Goal: Use online tool/utility: Utilize a website feature to perform a specific function

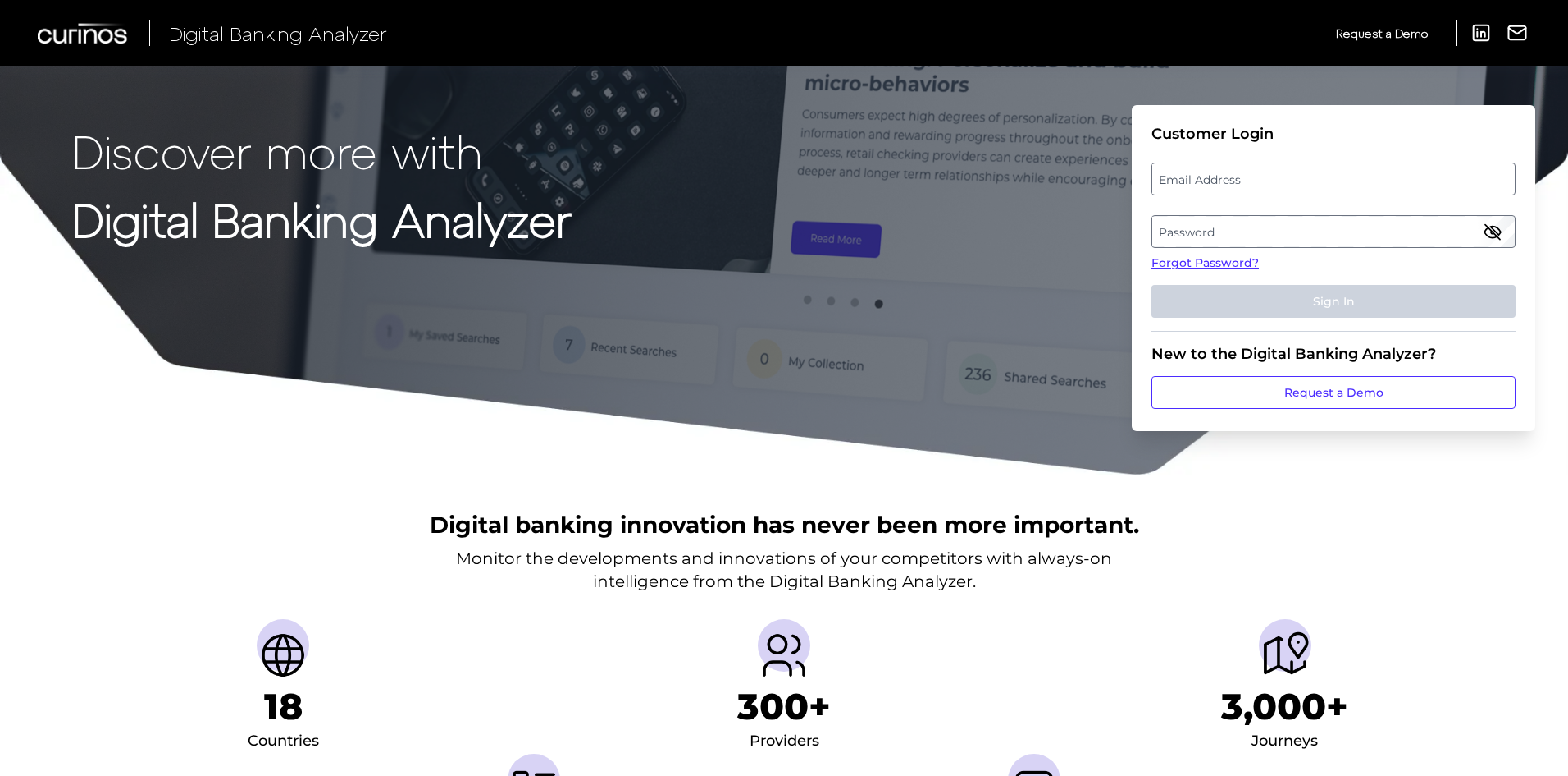
click at [1190, 169] on label "Email Address" at bounding box center [1333, 179] width 362 height 30
click at [1190, 169] on input "email" at bounding box center [1333, 179] width 364 height 33
click at [1190, 173] on input "Email Address" at bounding box center [1333, 179] width 364 height 33
type input "[EMAIL_ADDRESS][PERSON_NAME][DOMAIN_NAME]"
click at [1274, 223] on label "Password" at bounding box center [1333, 232] width 362 height 30
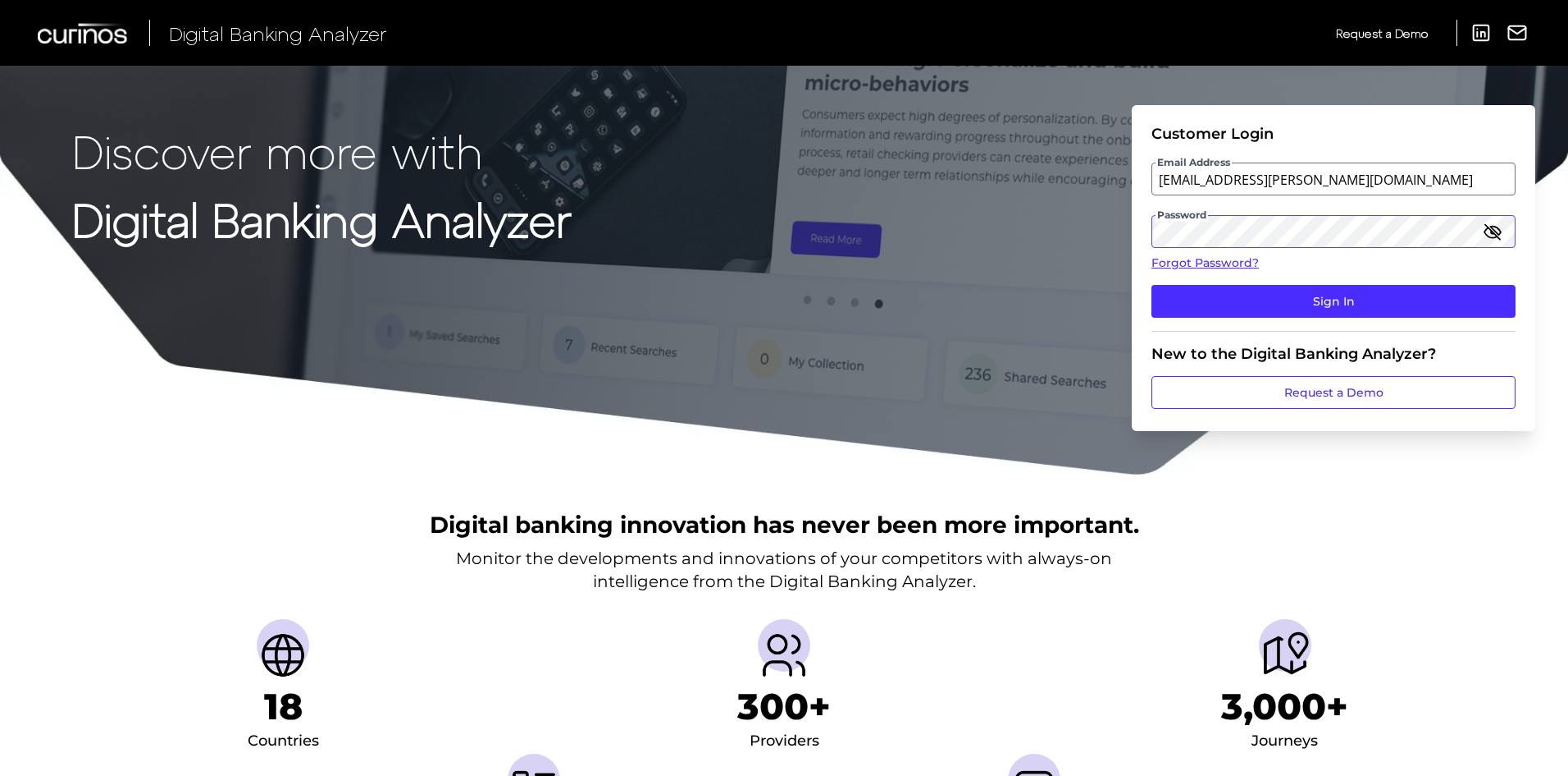
click at [1151, 285] on button "Sign In" at bounding box center [1333, 301] width 364 height 33
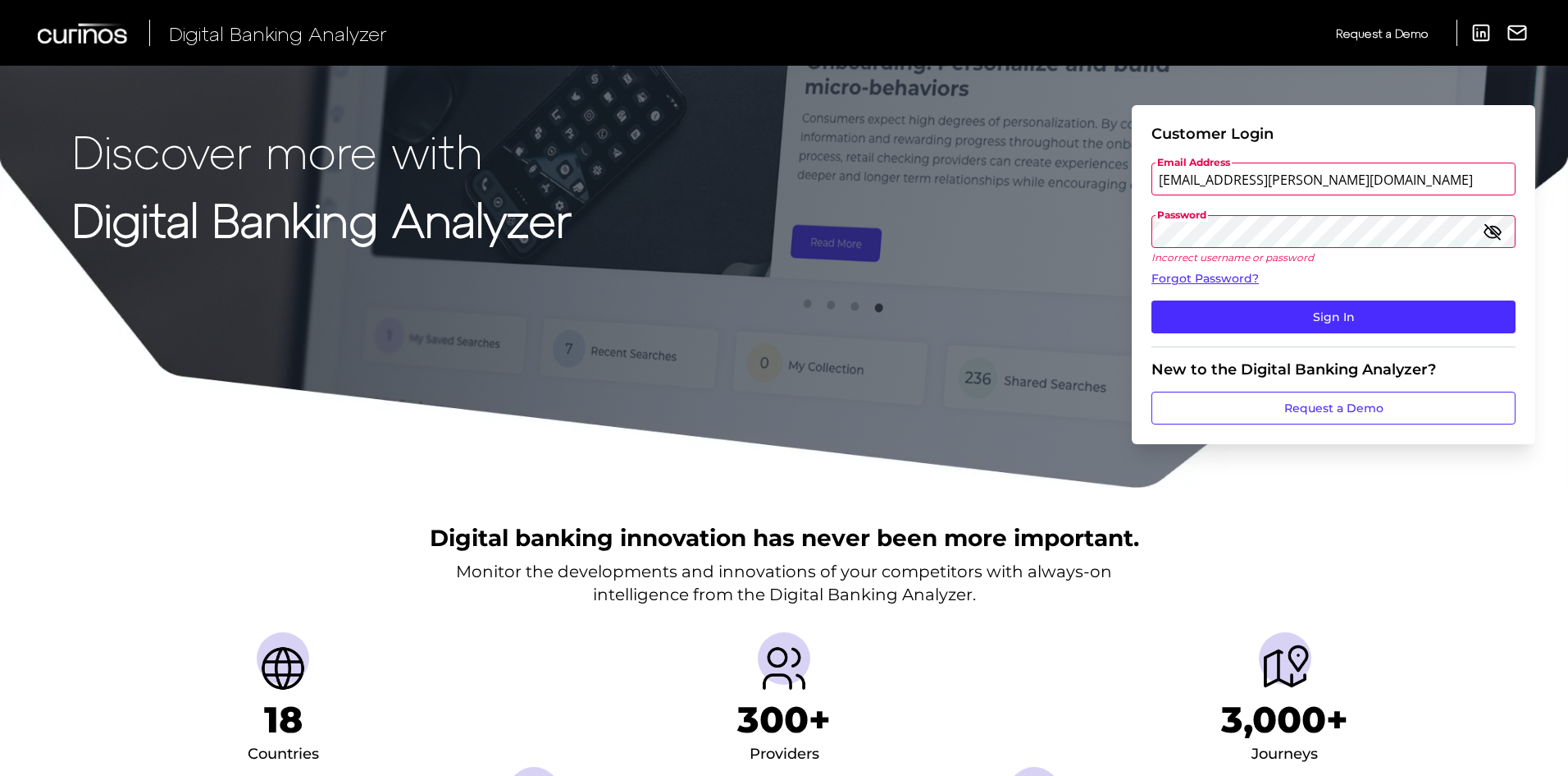
click at [1151, 300] on button "Sign In" at bounding box center [1333, 316] width 364 height 33
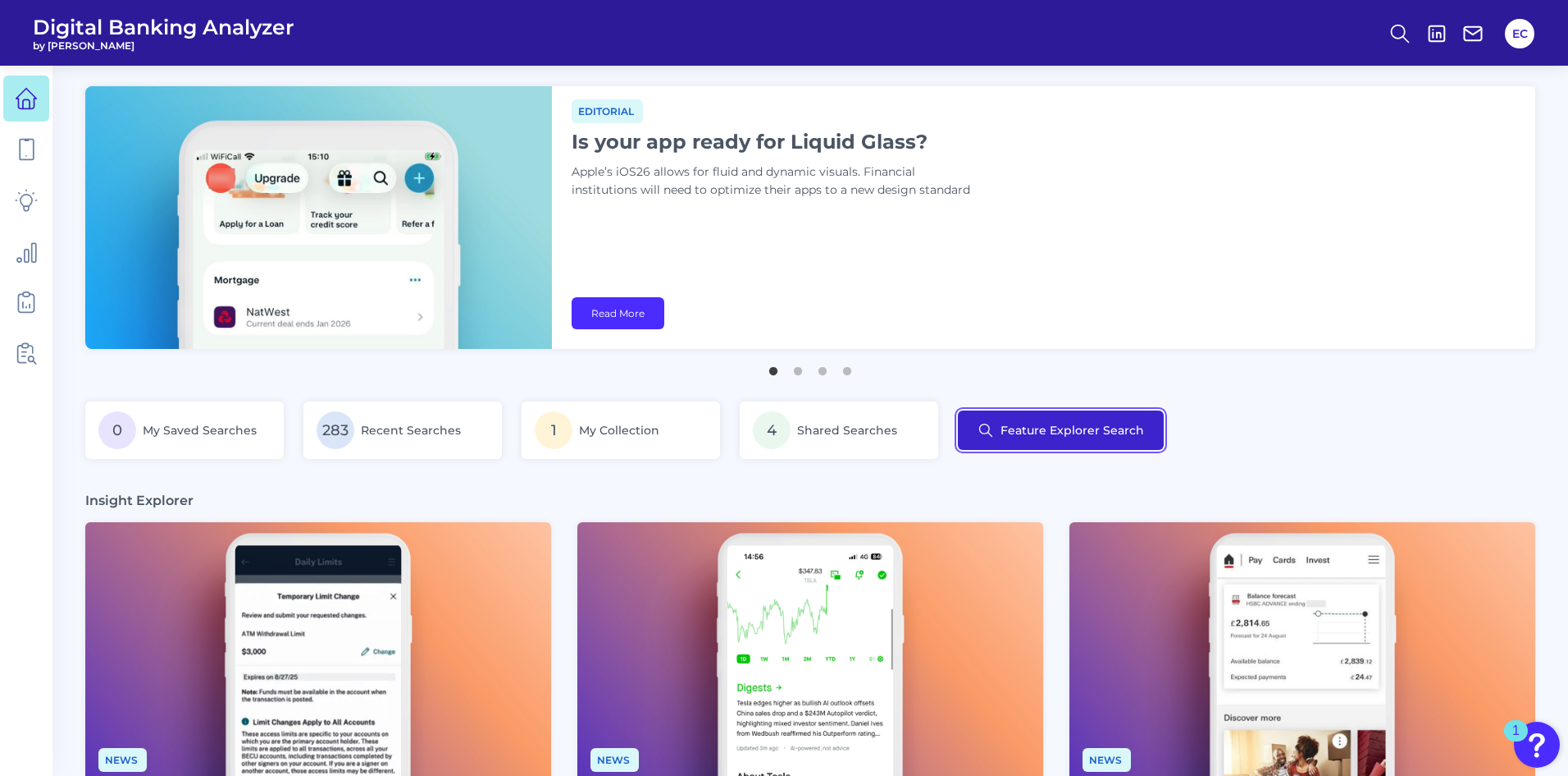
click at [1015, 428] on button "Feature Explorer Search" at bounding box center [1061, 429] width 206 height 39
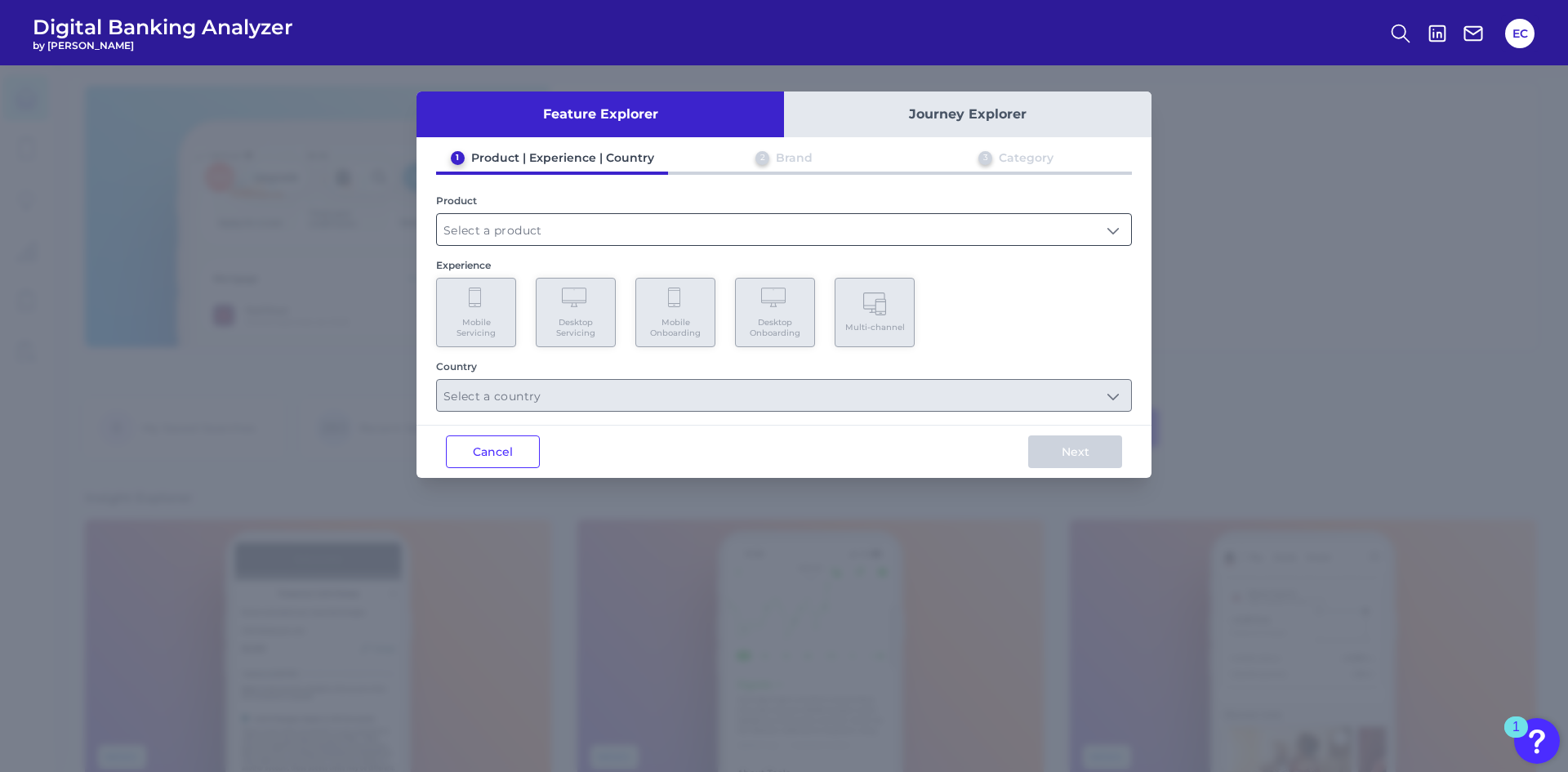
click at [601, 226] on input "text" at bounding box center [784, 229] width 694 height 31
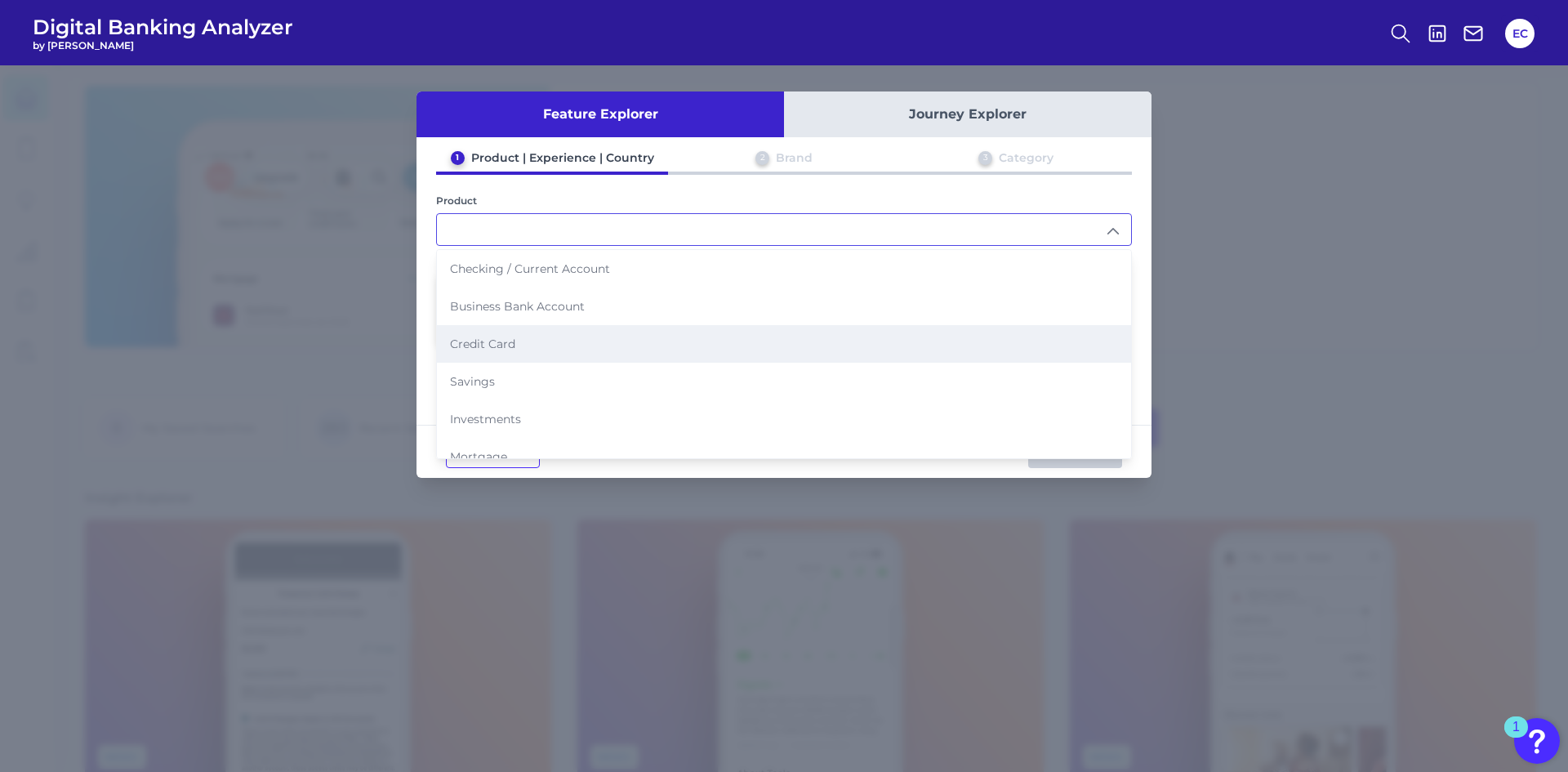
click at [483, 352] on li "Credit Card" at bounding box center [784, 344] width 694 height 38
type input "Credit Card"
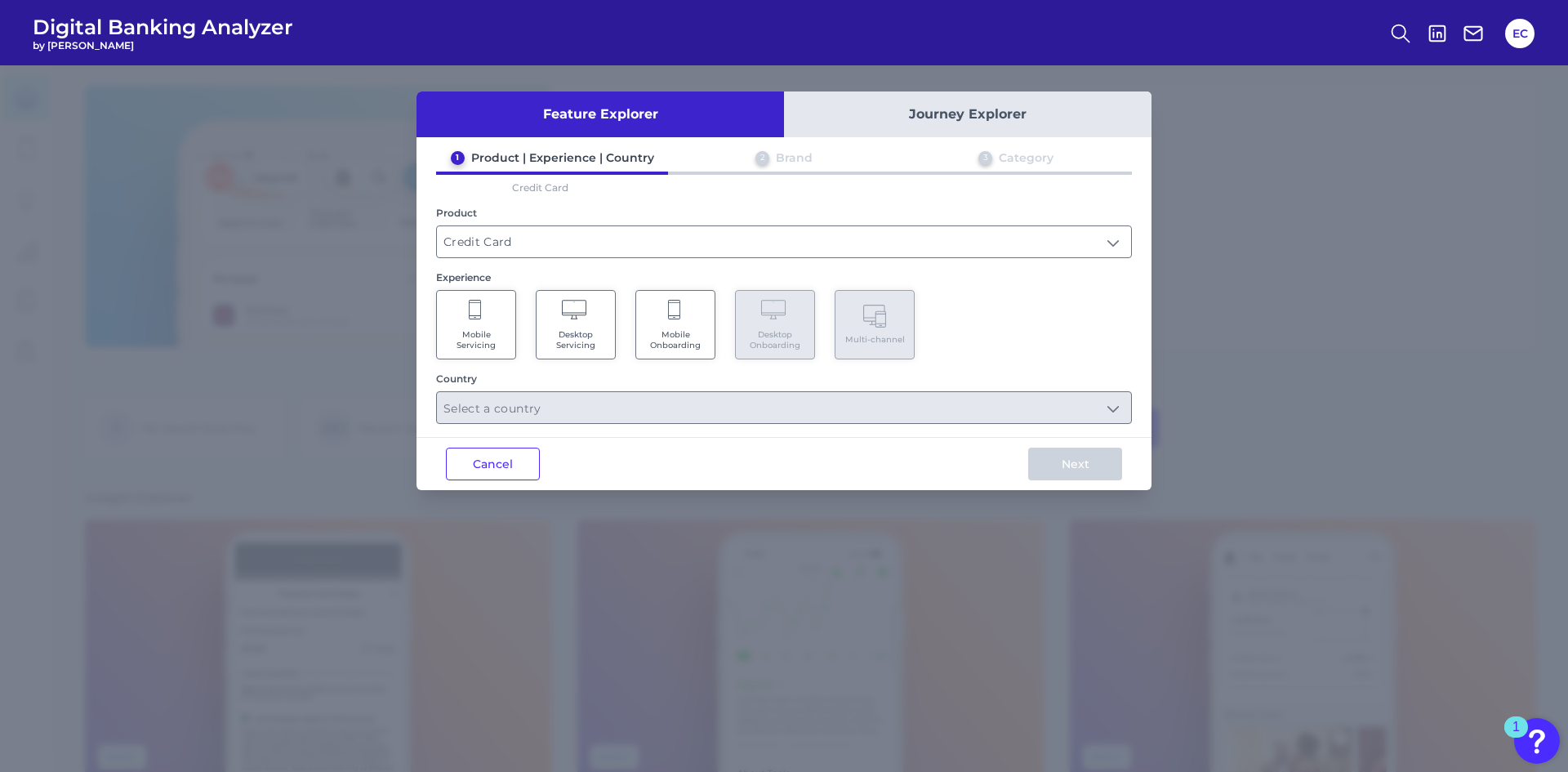
click at [483, 351] on Servicing "Mobile Servicing" at bounding box center [476, 324] width 80 height 70
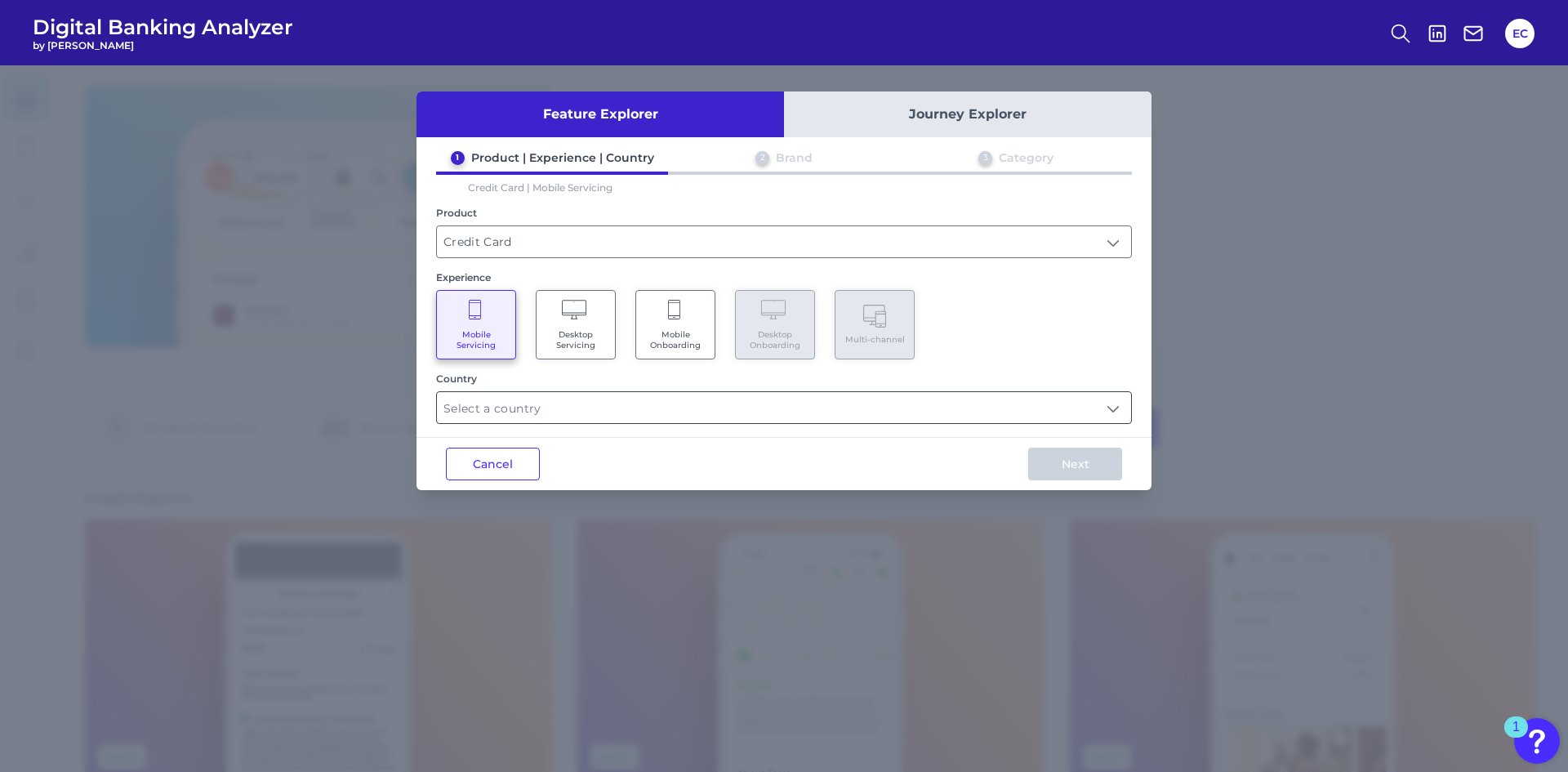
click at [636, 405] on input "text" at bounding box center [784, 407] width 694 height 31
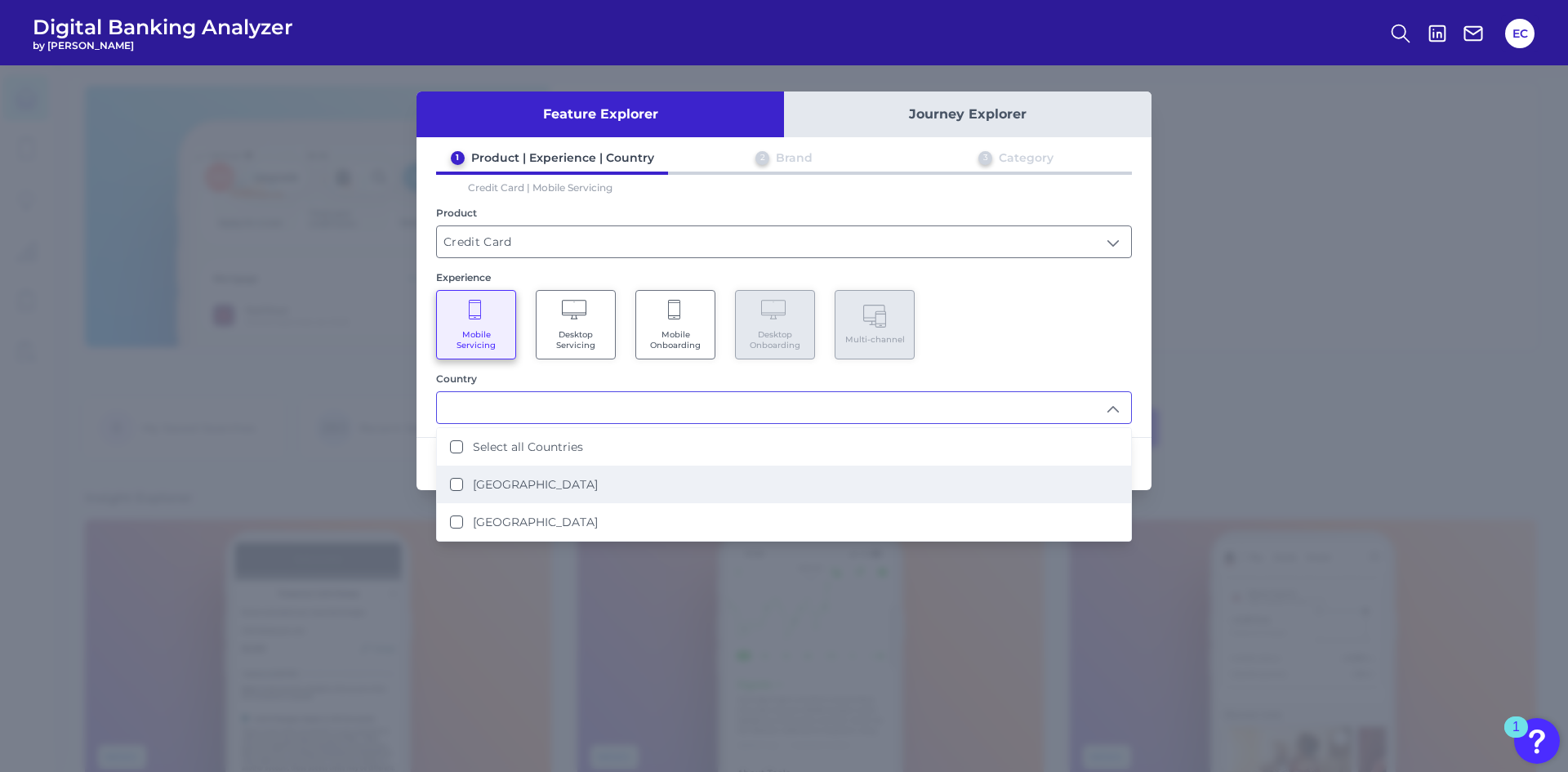
click at [453, 485] on Kingdom "[GEOGRAPHIC_DATA]" at bounding box center [456, 483] width 13 height 13
type input "[GEOGRAPHIC_DATA]"
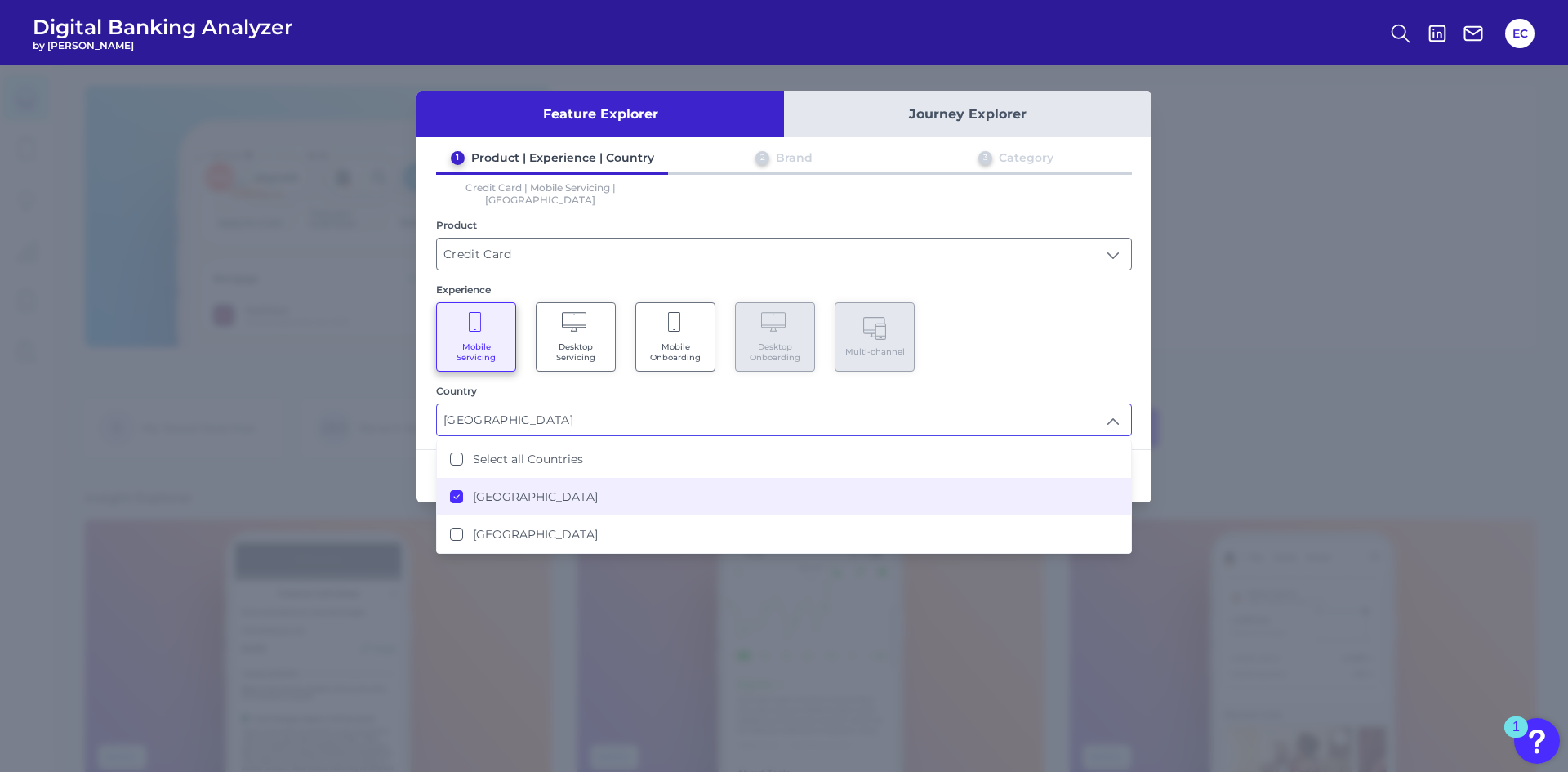
scroll to position [1, 0]
click at [1027, 331] on div "Mobile Servicing Desktop Servicing Mobile Onboarding Desktop Onboarding Multi-c…" at bounding box center [783, 337] width 695 height 70
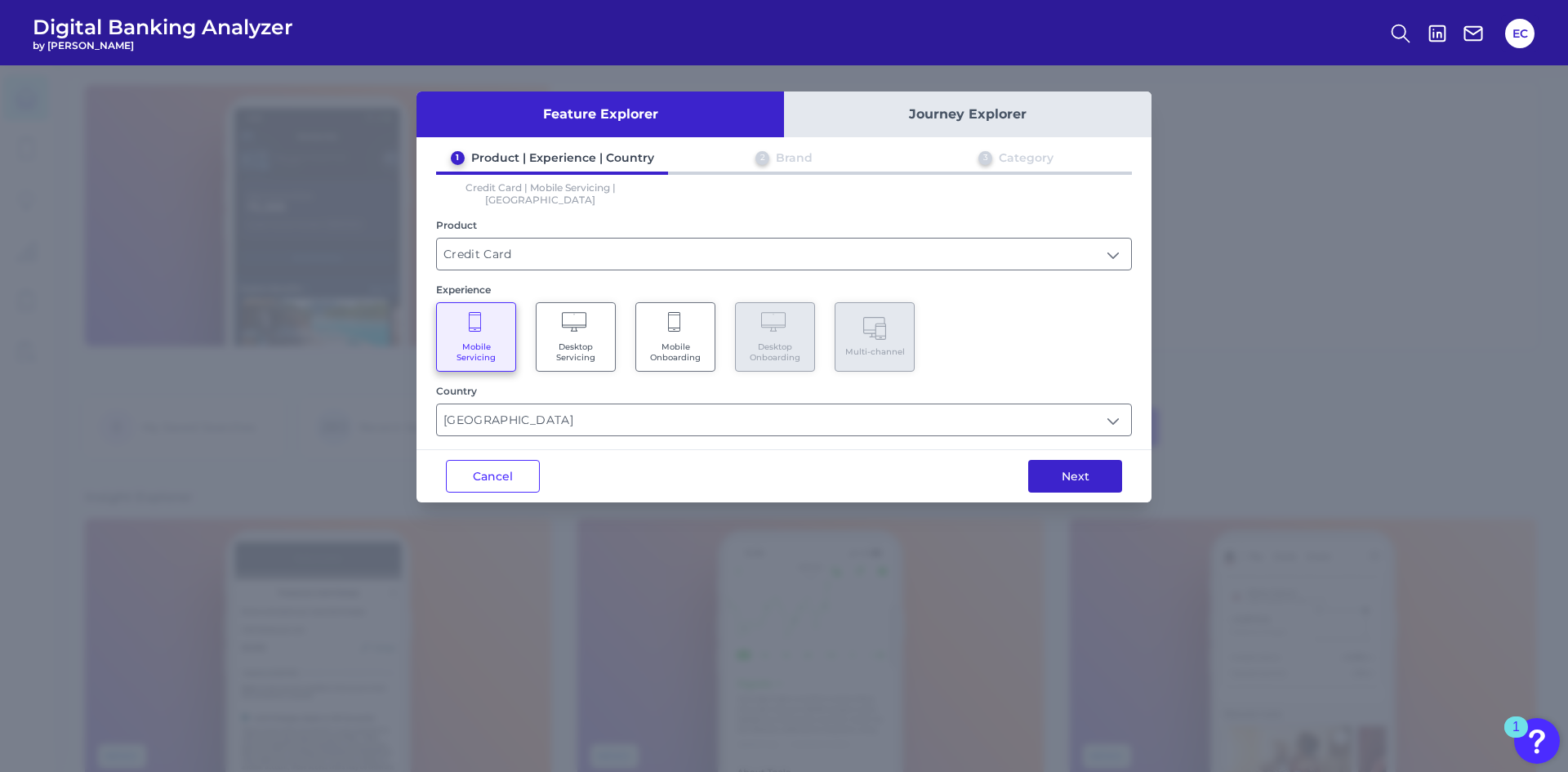
click at [1071, 474] on button "Next" at bounding box center [1075, 476] width 94 height 33
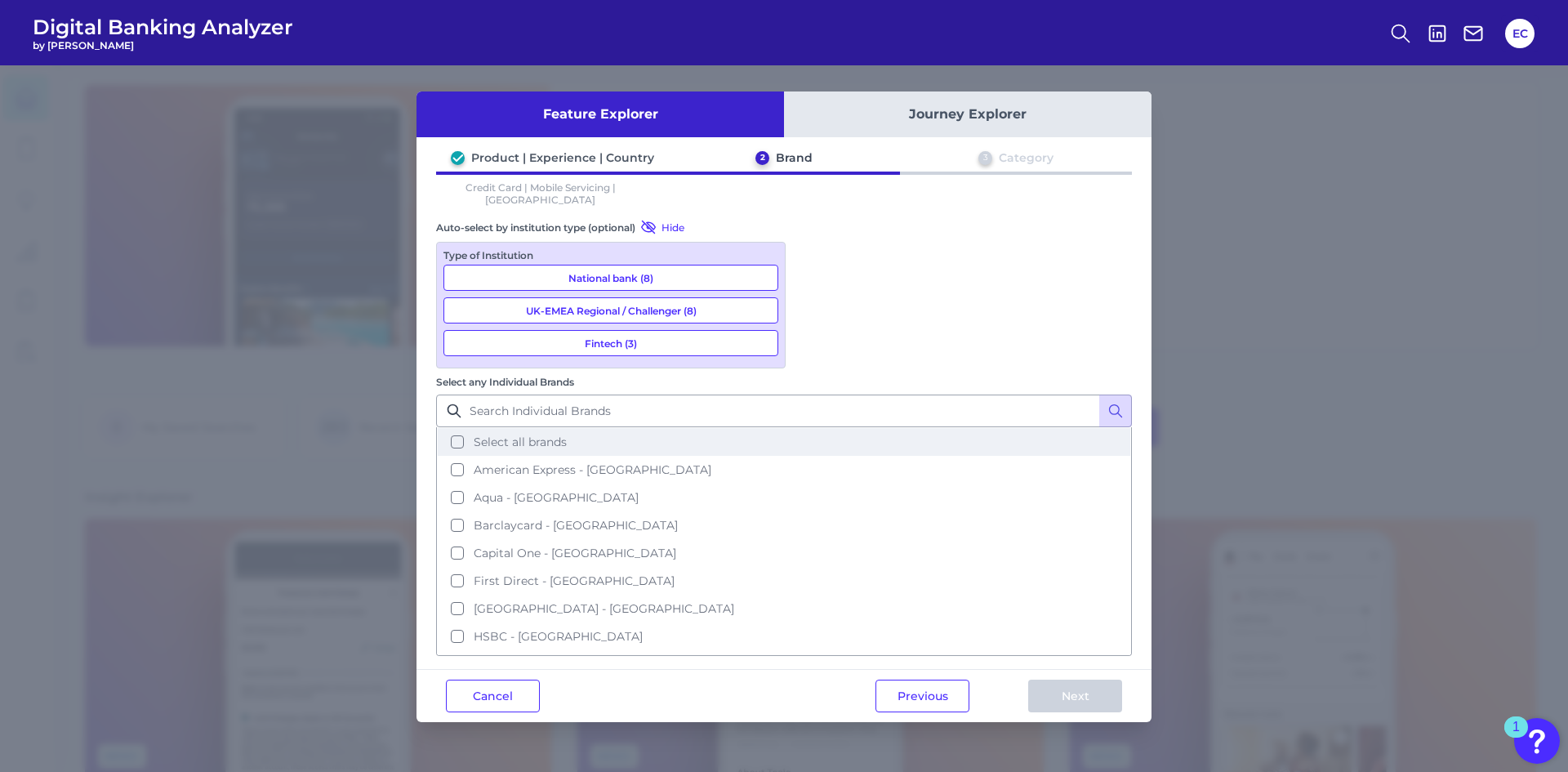
click at [819, 428] on button "Select all brands" at bounding box center [784, 442] width 692 height 28
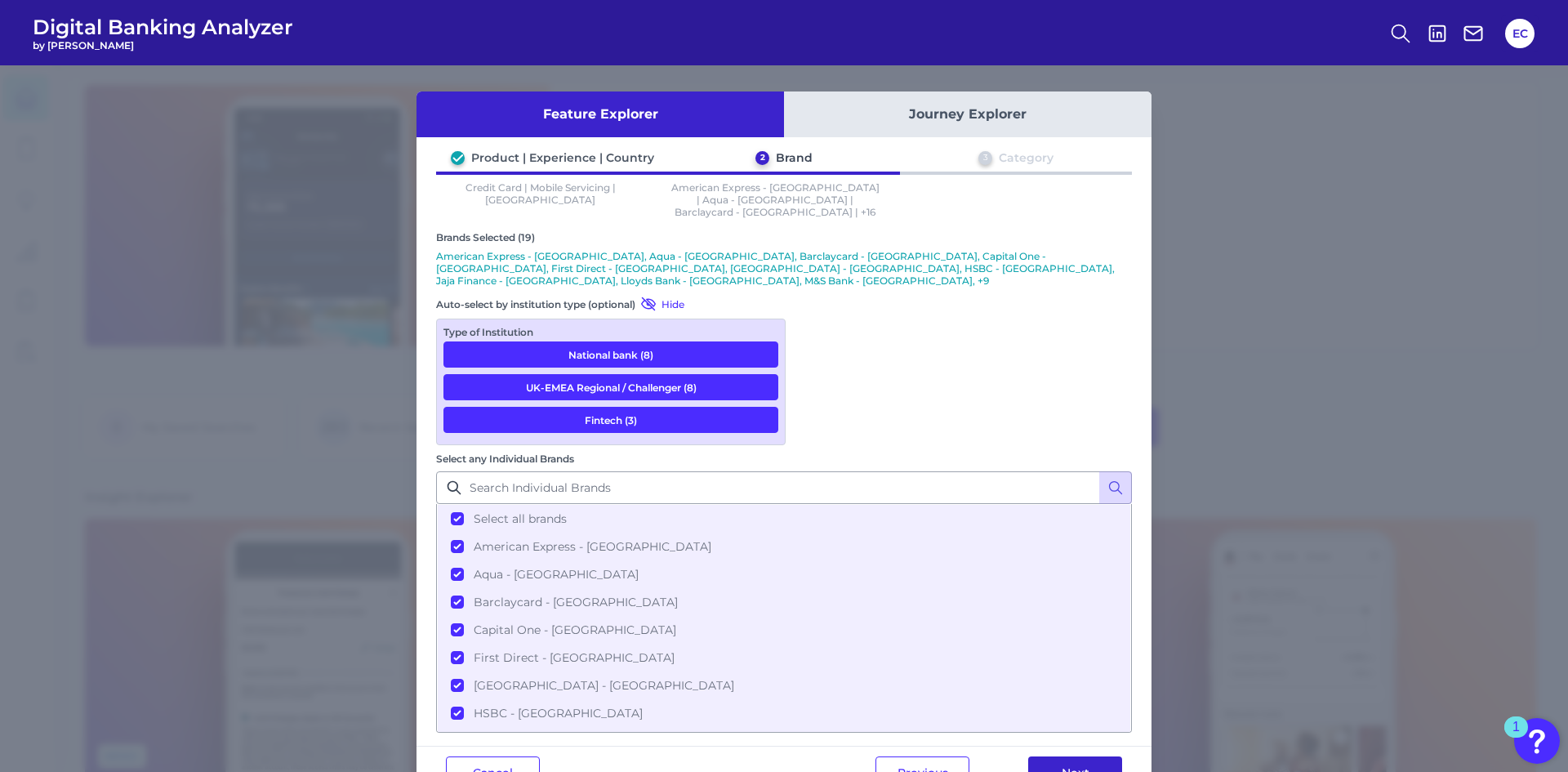
click at [1064, 756] on button "Next" at bounding box center [1075, 772] width 94 height 33
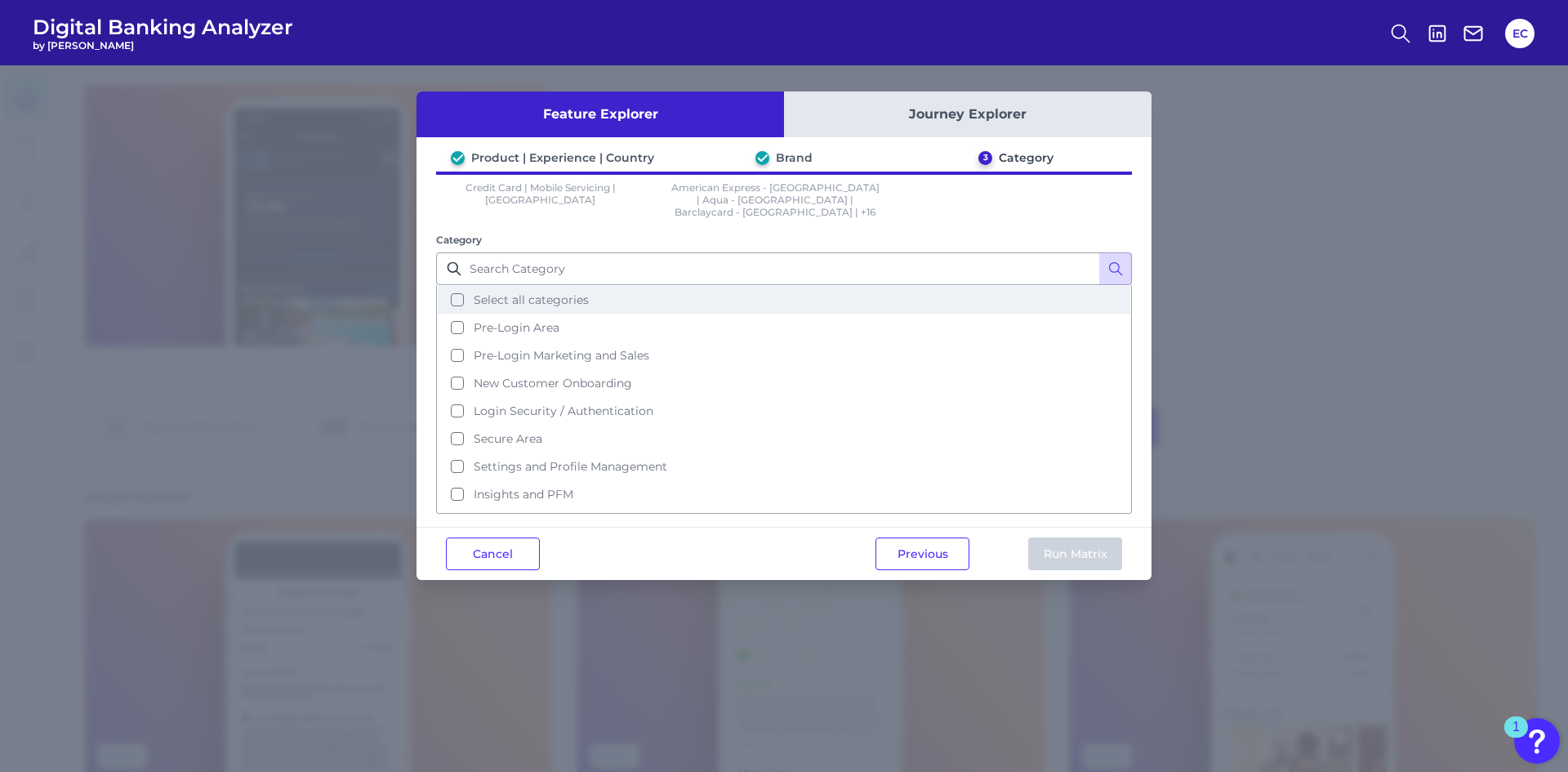
click at [603, 286] on button "Select all categories" at bounding box center [784, 299] width 692 height 28
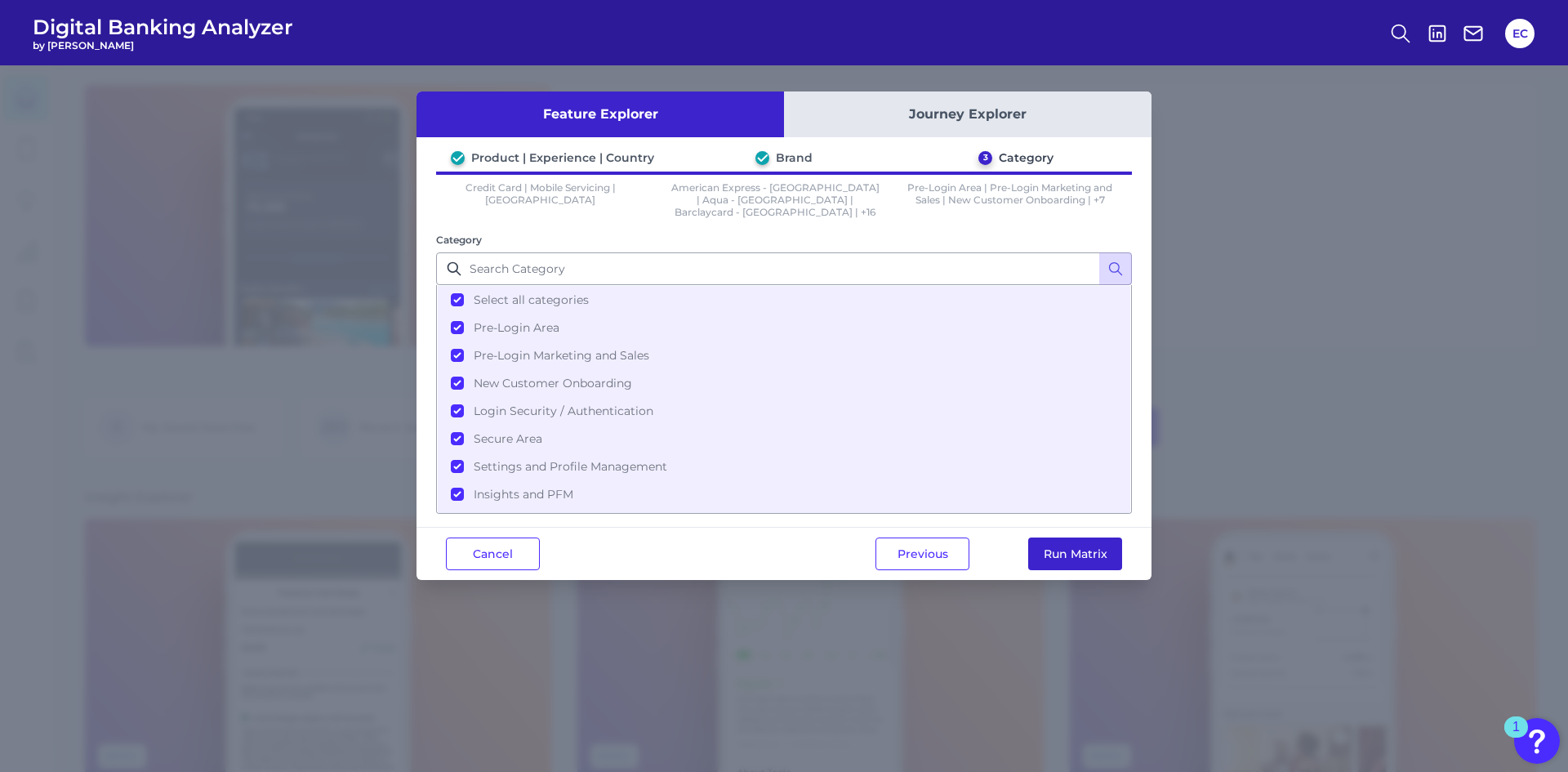
click at [1066, 537] on button "Run Matrix" at bounding box center [1075, 553] width 94 height 33
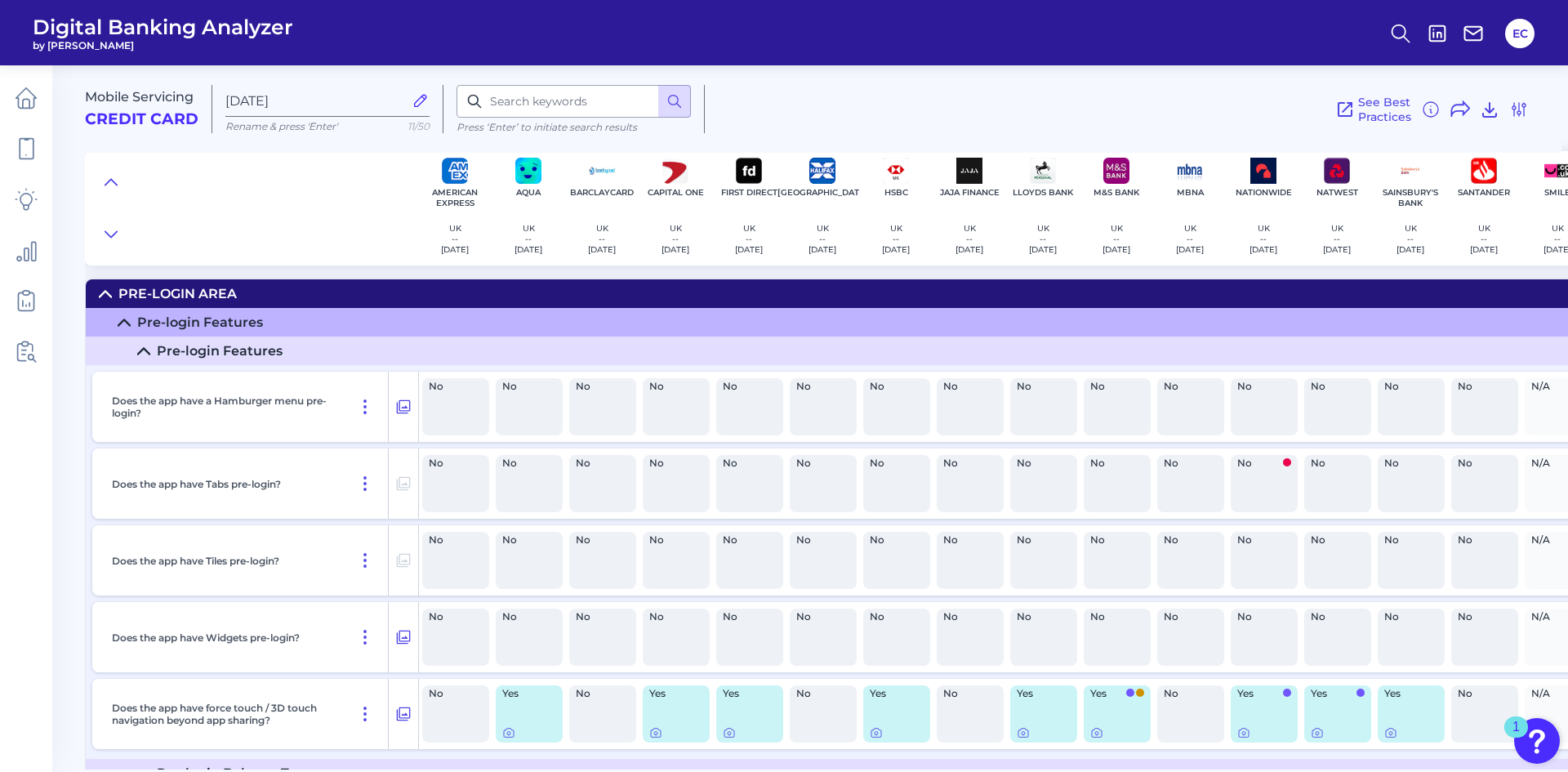
click at [1066, 533] on div "No" at bounding box center [1043, 559] width 67 height 57
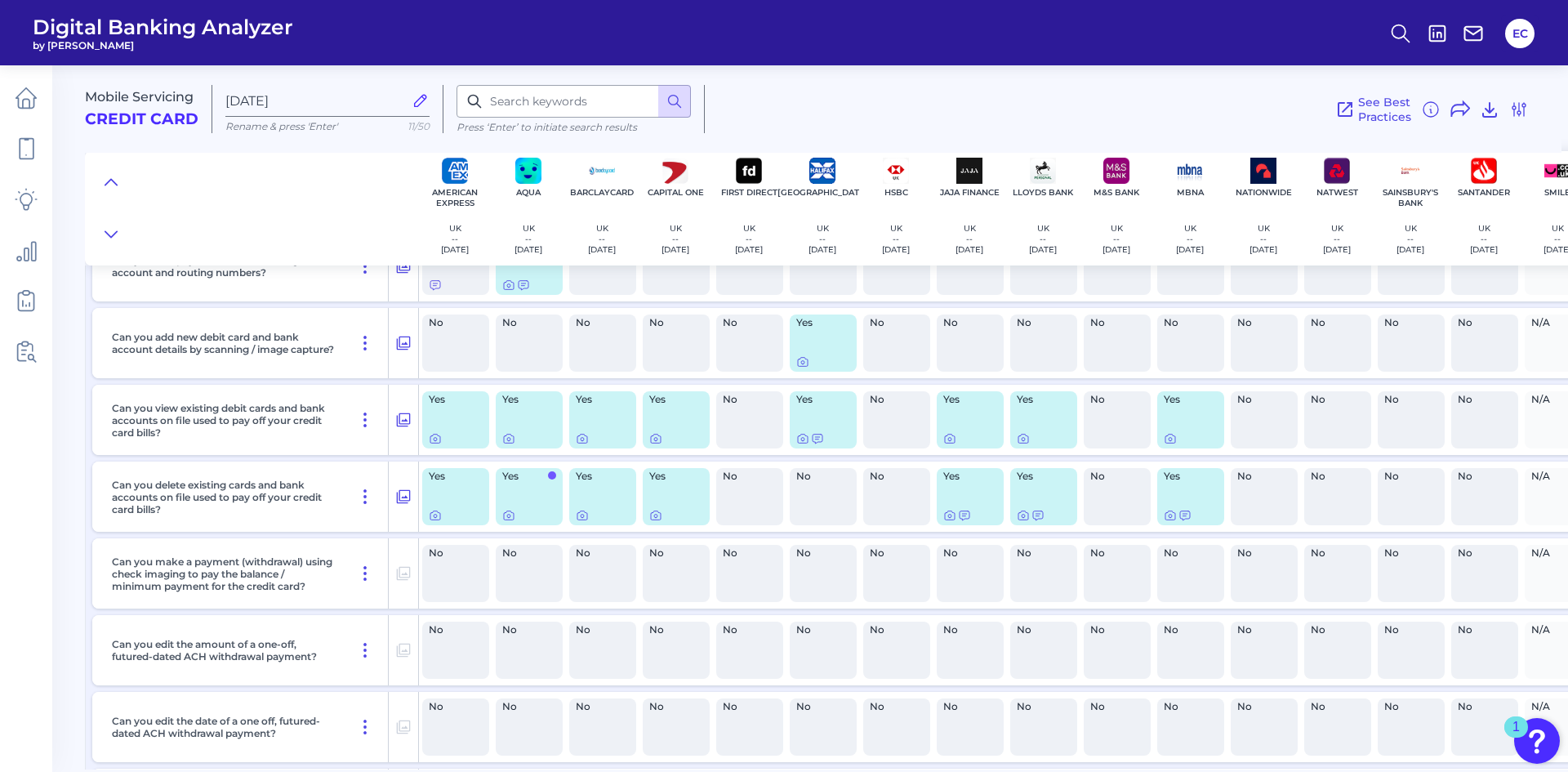
scroll to position [9488, 0]
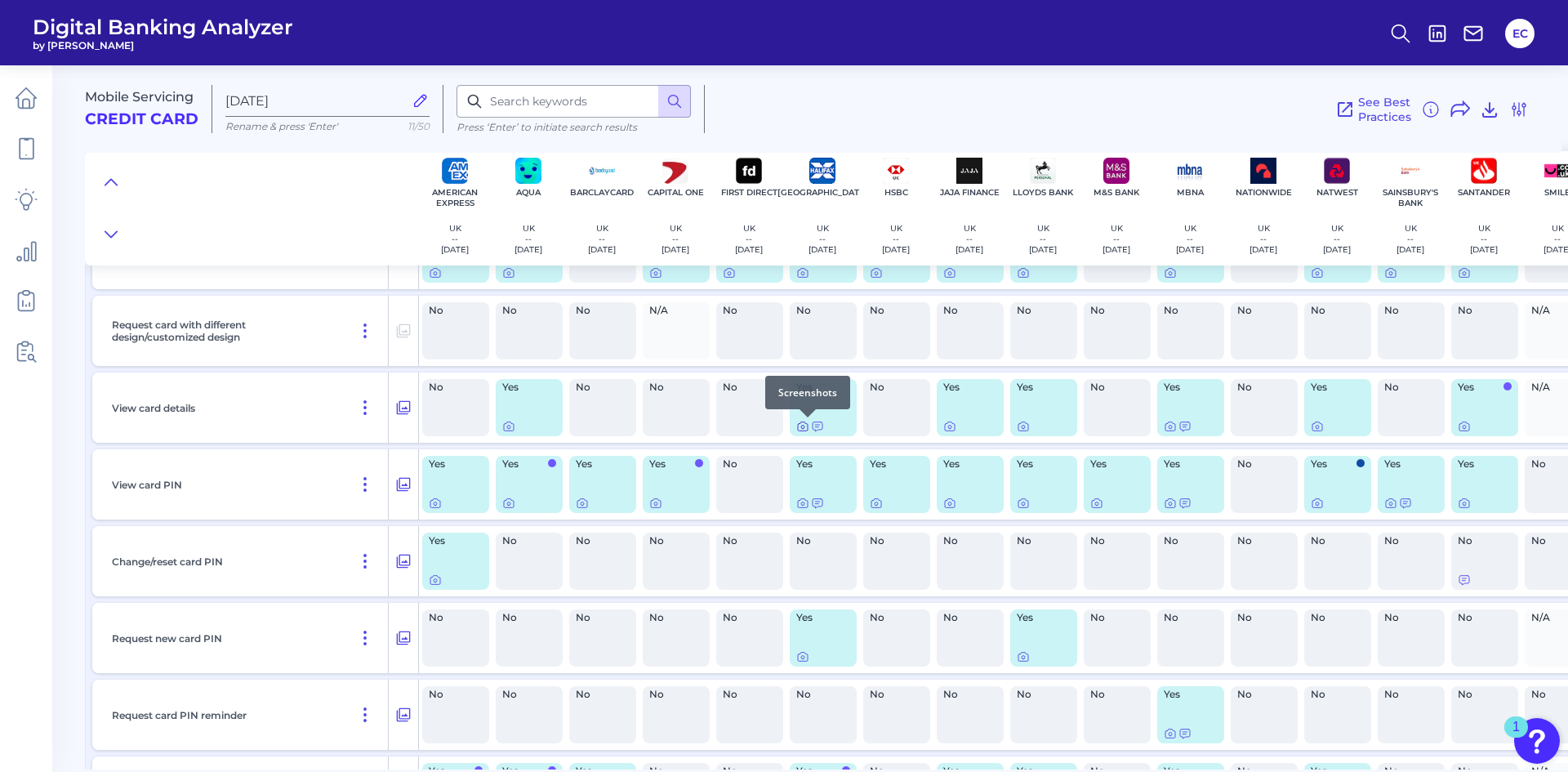
click at [802, 428] on icon at bounding box center [802, 427] width 3 height 3
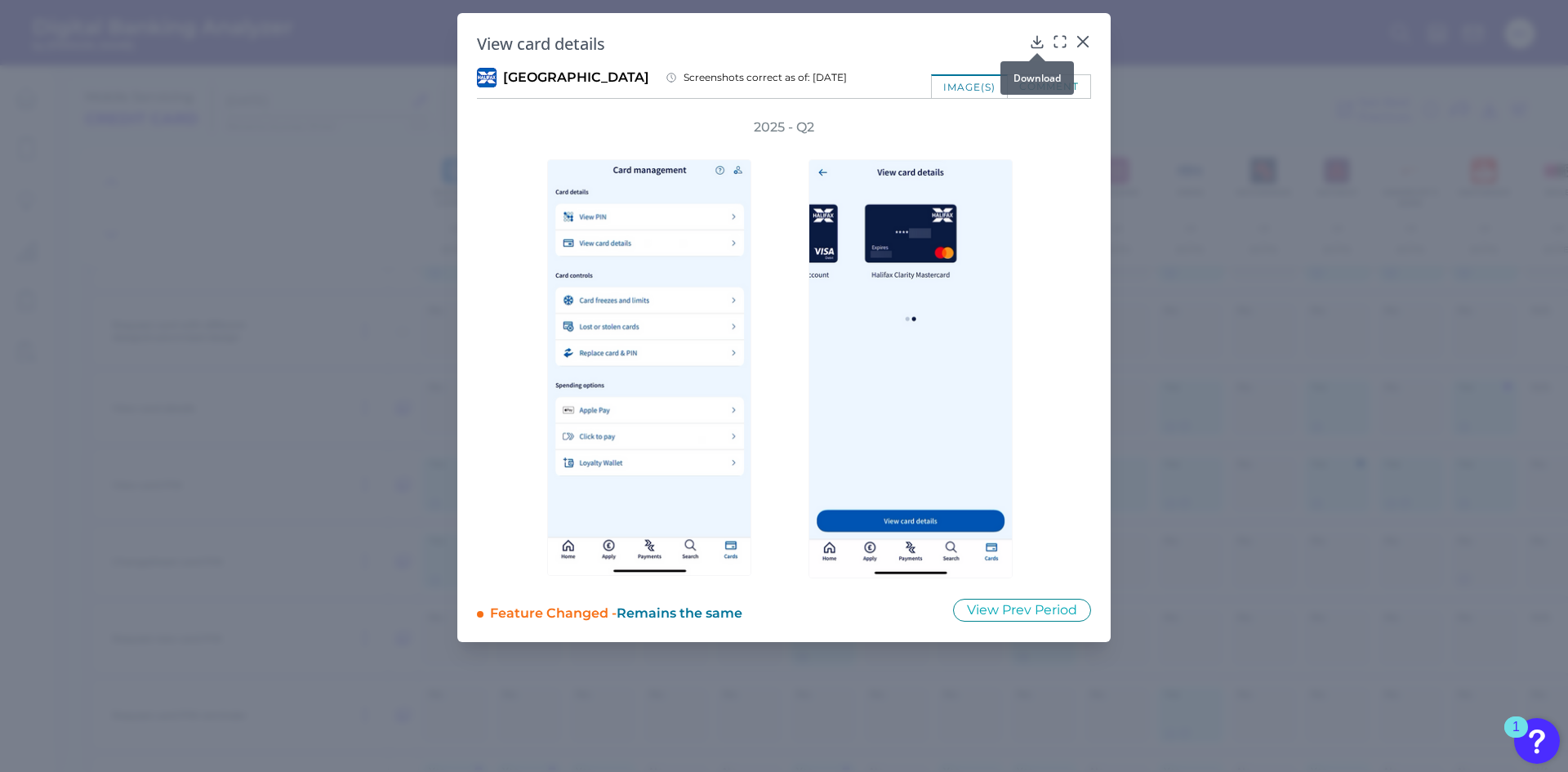
click at [1032, 43] on icon at bounding box center [1037, 42] width 16 height 16
click at [1082, 42] on icon at bounding box center [1082, 42] width 10 height 10
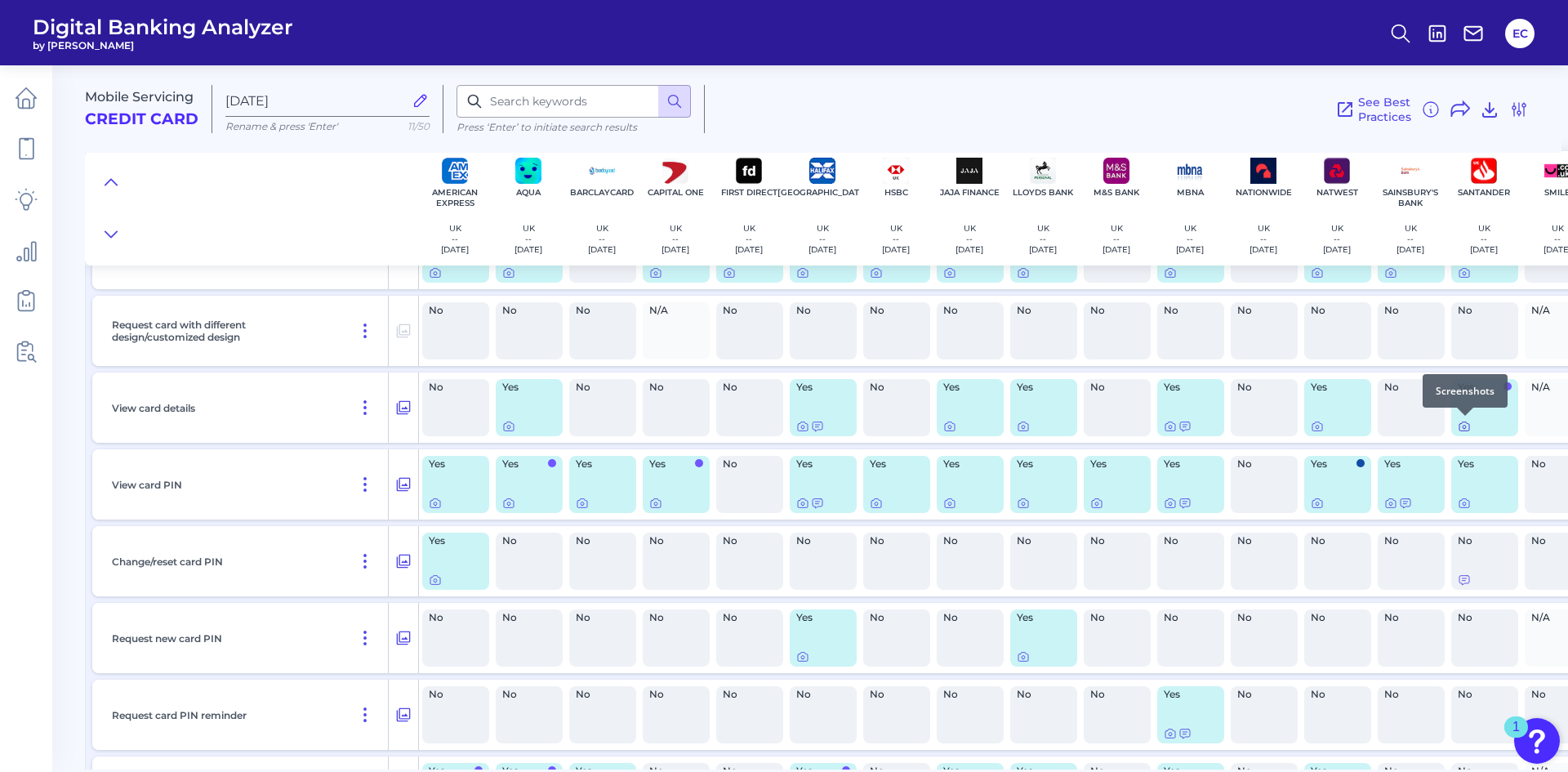
click at [1467, 428] on icon at bounding box center [1464, 426] width 13 height 13
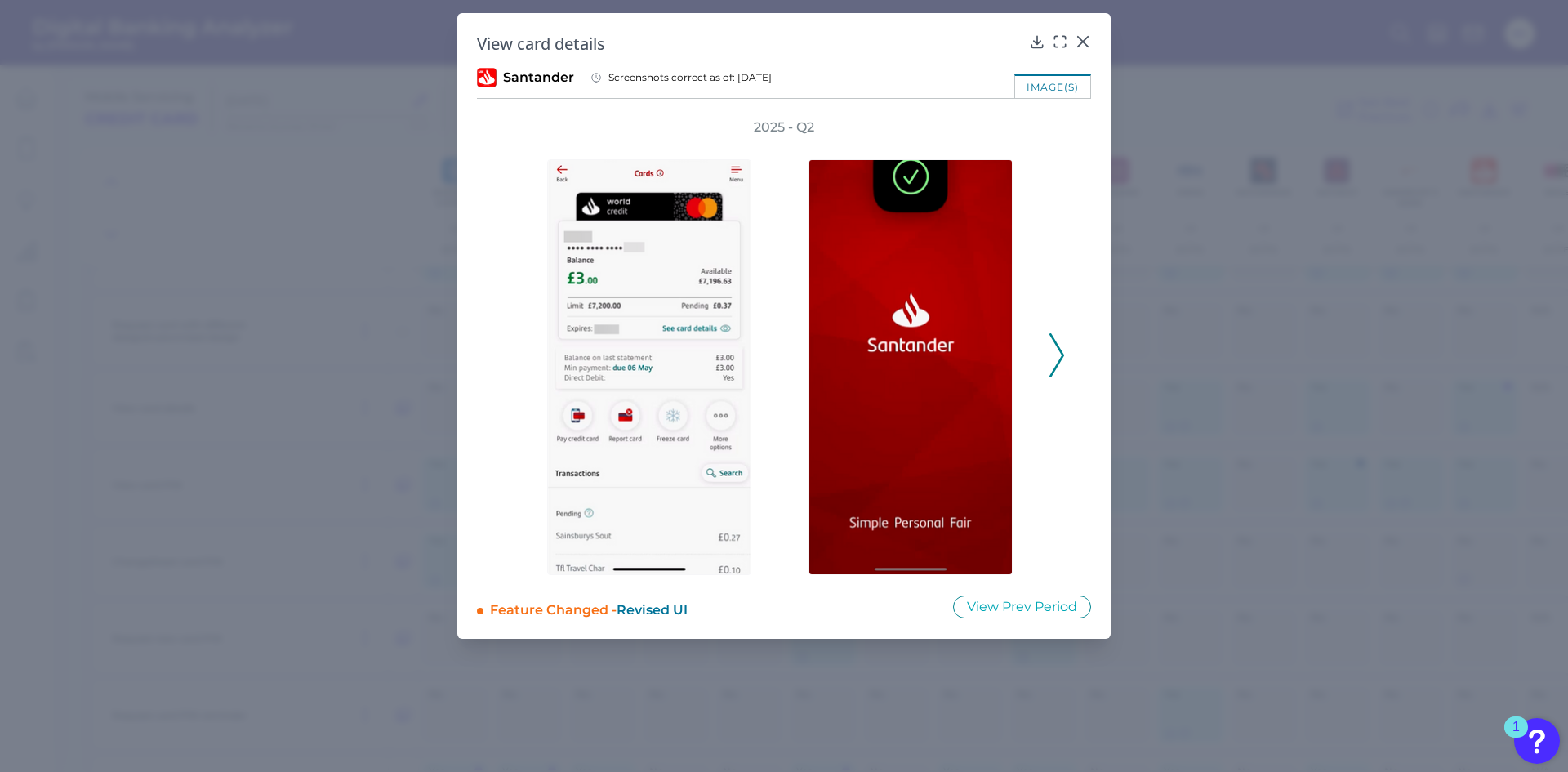
click at [1064, 349] on button at bounding box center [1057, 355] width 16 height 44
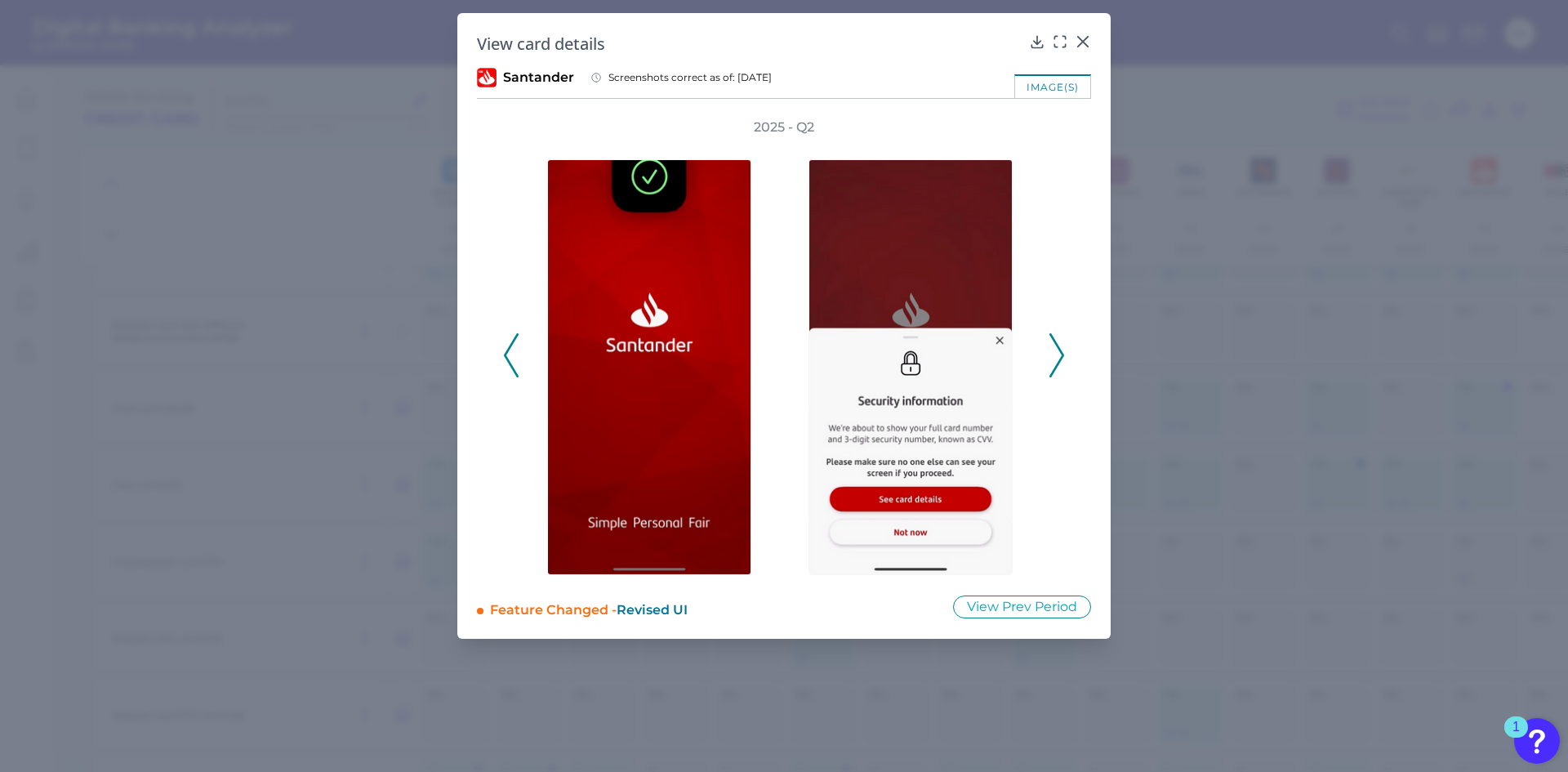
click at [1064, 349] on button at bounding box center [1057, 355] width 16 height 44
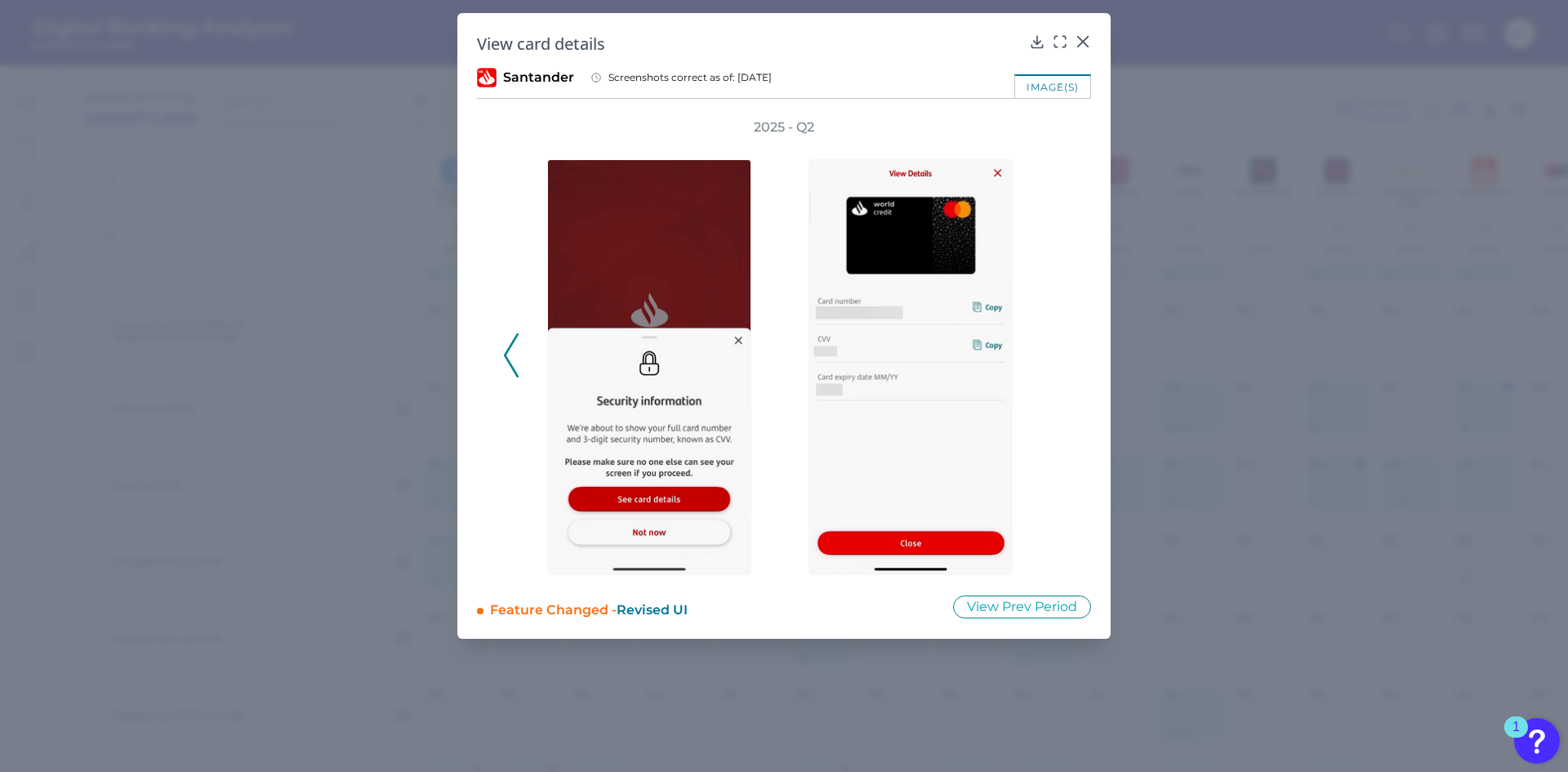
click at [1064, 349] on div "2025 - Q2" at bounding box center [784, 346] width 562 height 457
click at [1037, 40] on icon at bounding box center [1037, 42] width 16 height 16
